Goal: Task Accomplishment & Management: Complete application form

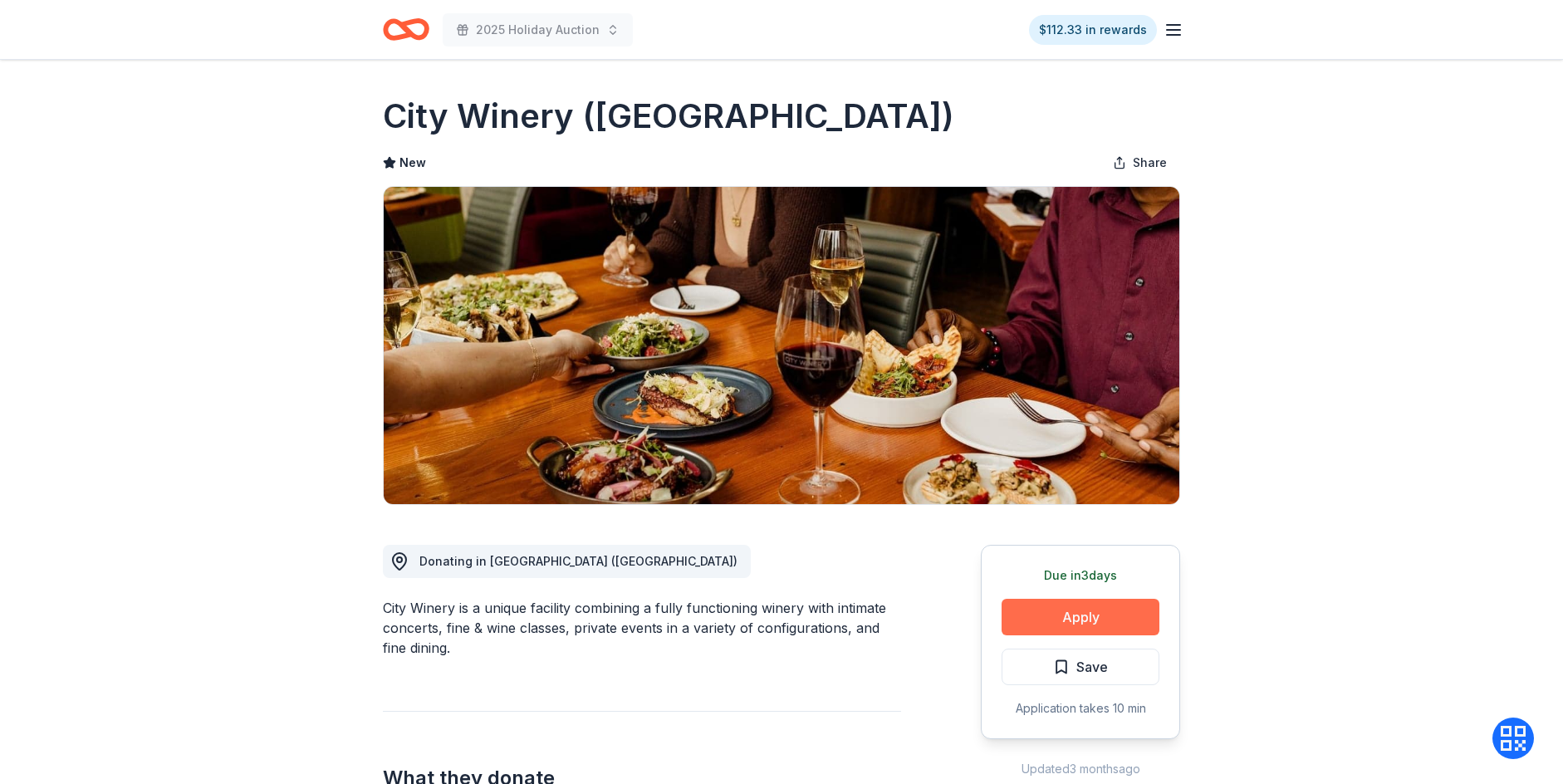
click at [1064, 617] on button "Apply" at bounding box center [1080, 618] width 158 height 37
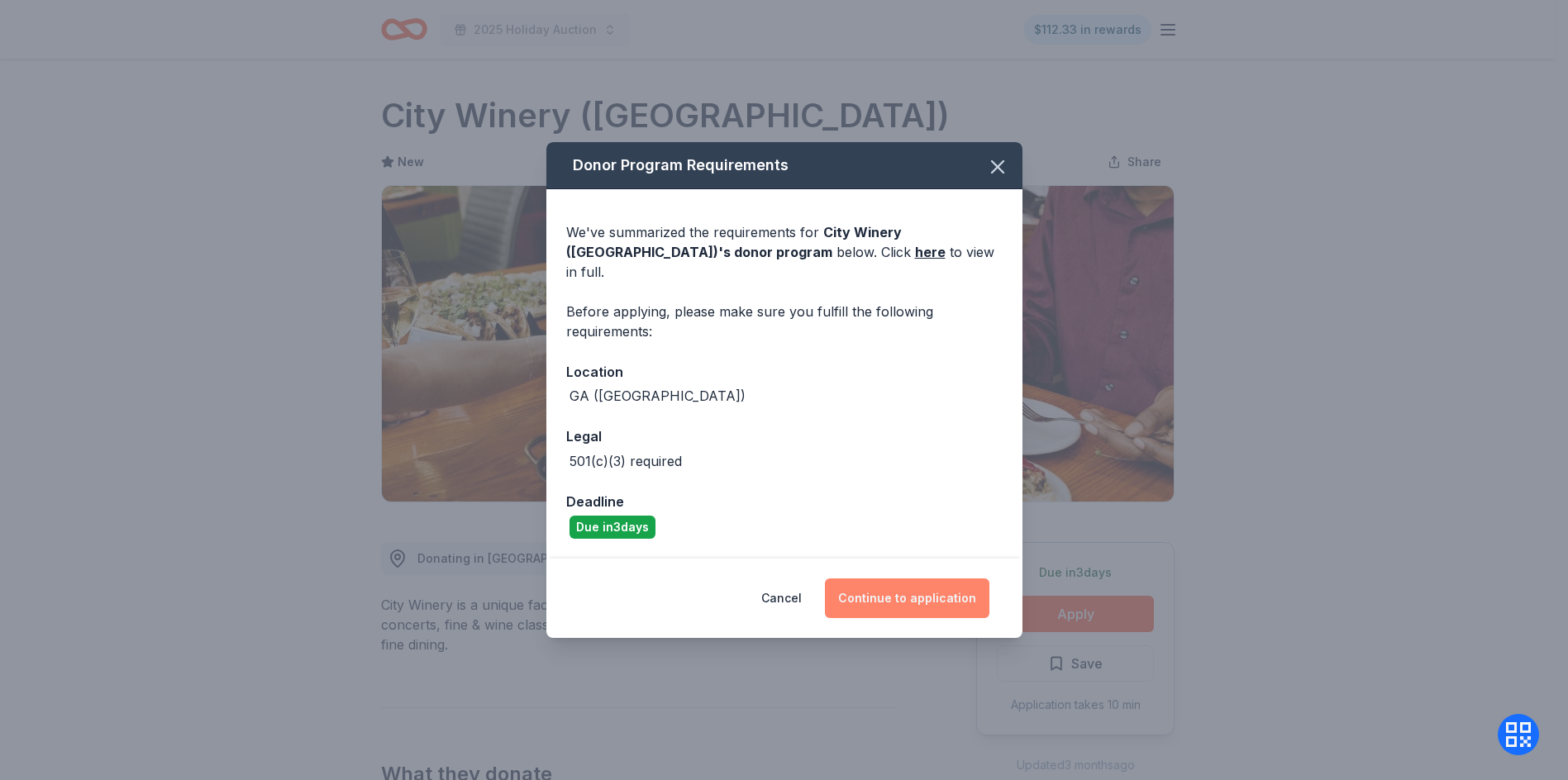
click at [936, 586] on button "Continue to application" at bounding box center [907, 599] width 165 height 40
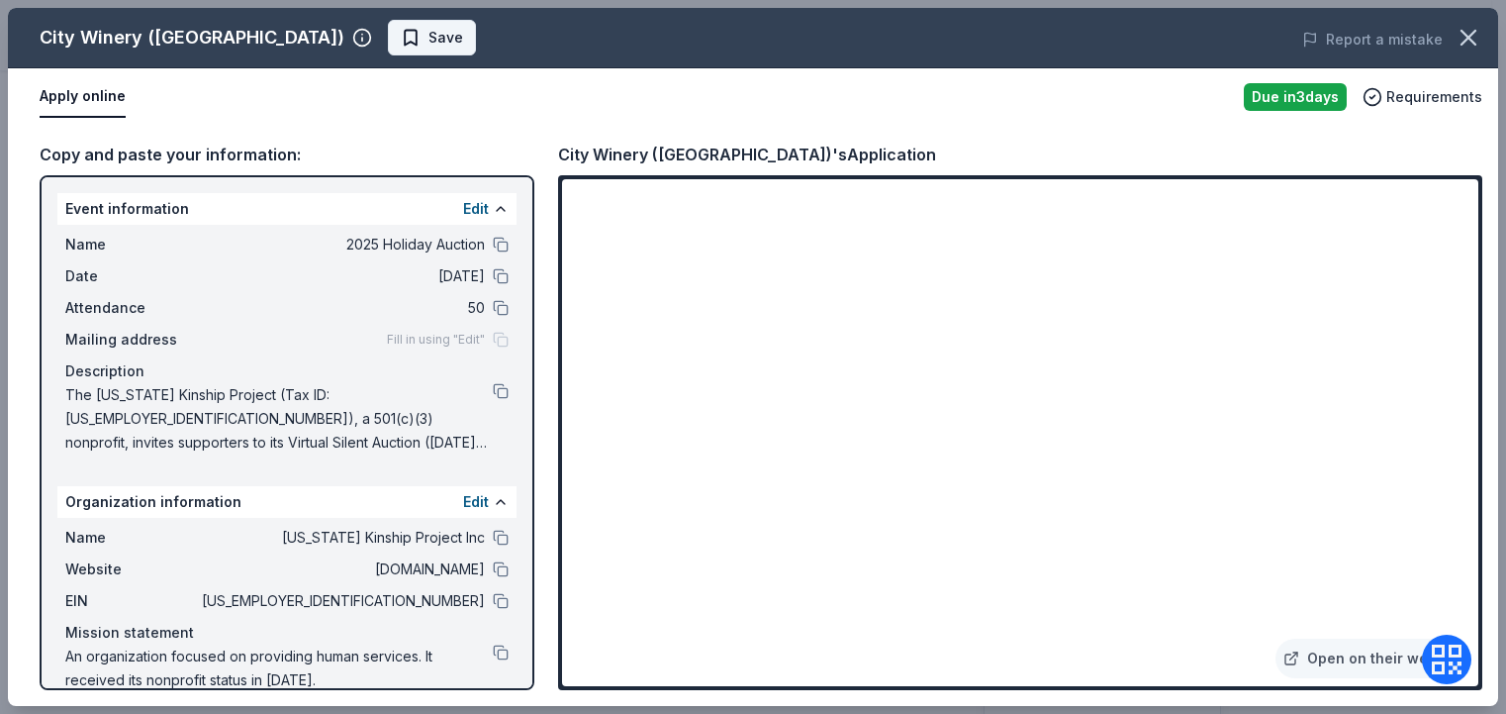
click at [428, 42] on span "Save" at bounding box center [445, 38] width 35 height 24
click at [361, 45] on body "2025 Holiday Auction $112.33 in rewards Due in 3 days Share City Winery (Atlant…" at bounding box center [745, 357] width 1491 height 714
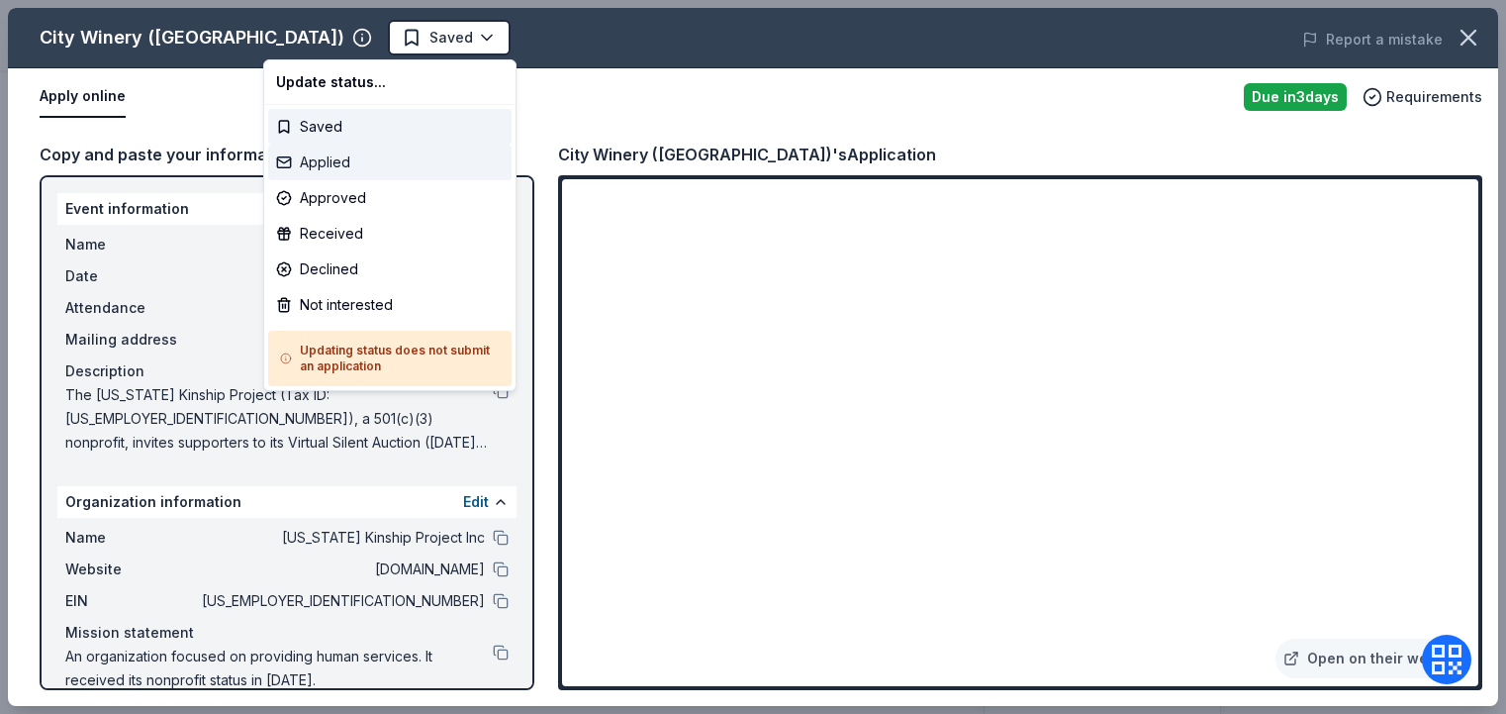
click at [375, 151] on div "Applied" at bounding box center [389, 162] width 243 height 36
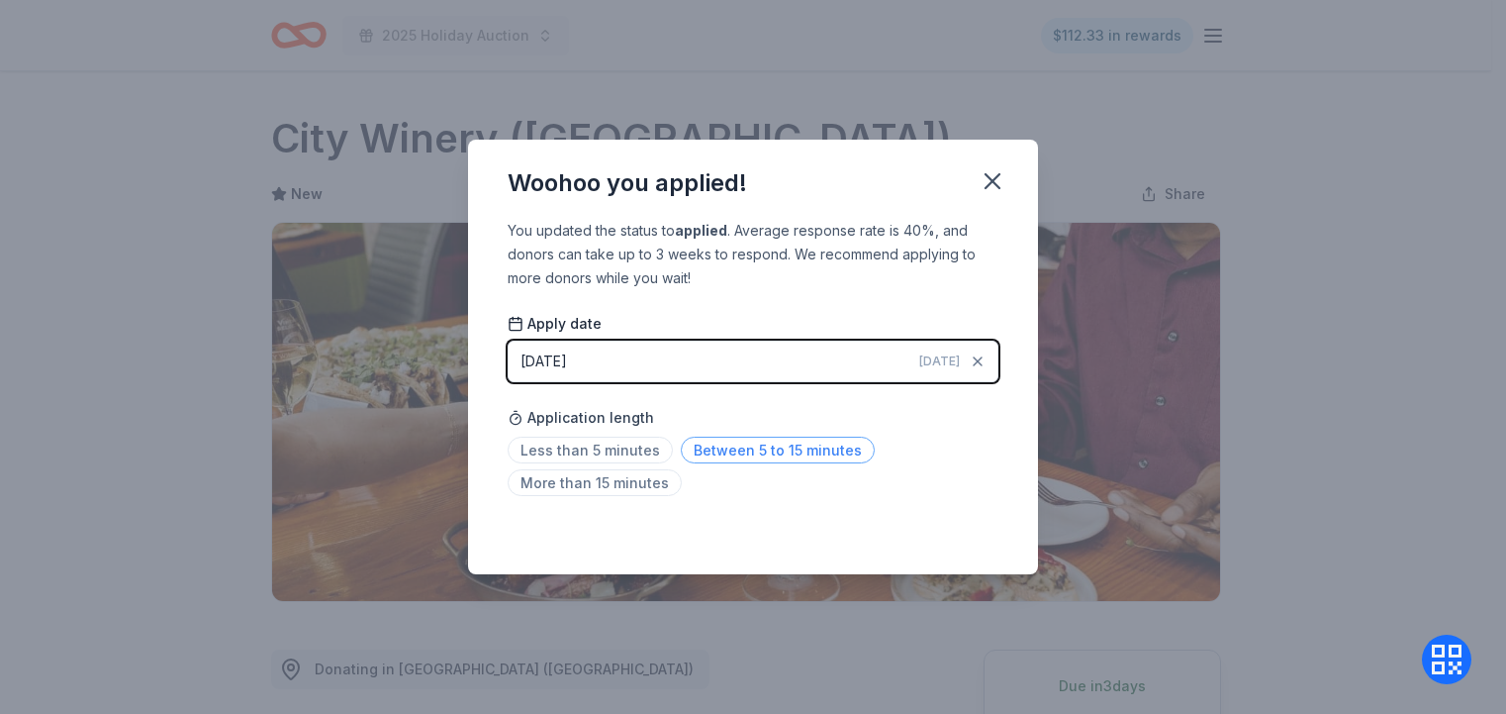
click at [698, 452] on span "Between 5 to 15 minutes" at bounding box center [778, 449] width 194 height 27
click at [997, 186] on icon "button" at bounding box center [993, 181] width 14 height 14
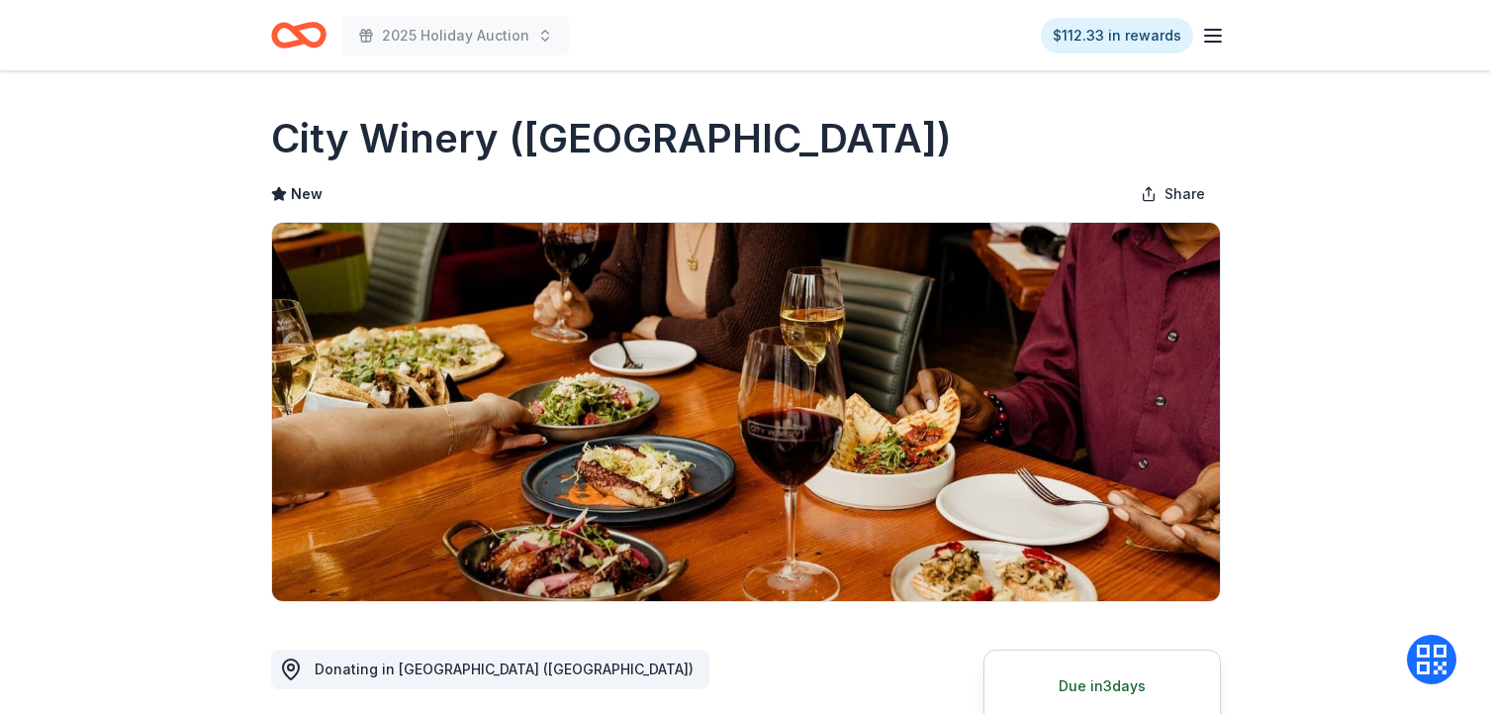
click at [1204, 34] on icon "button" at bounding box center [1213, 36] width 24 height 24
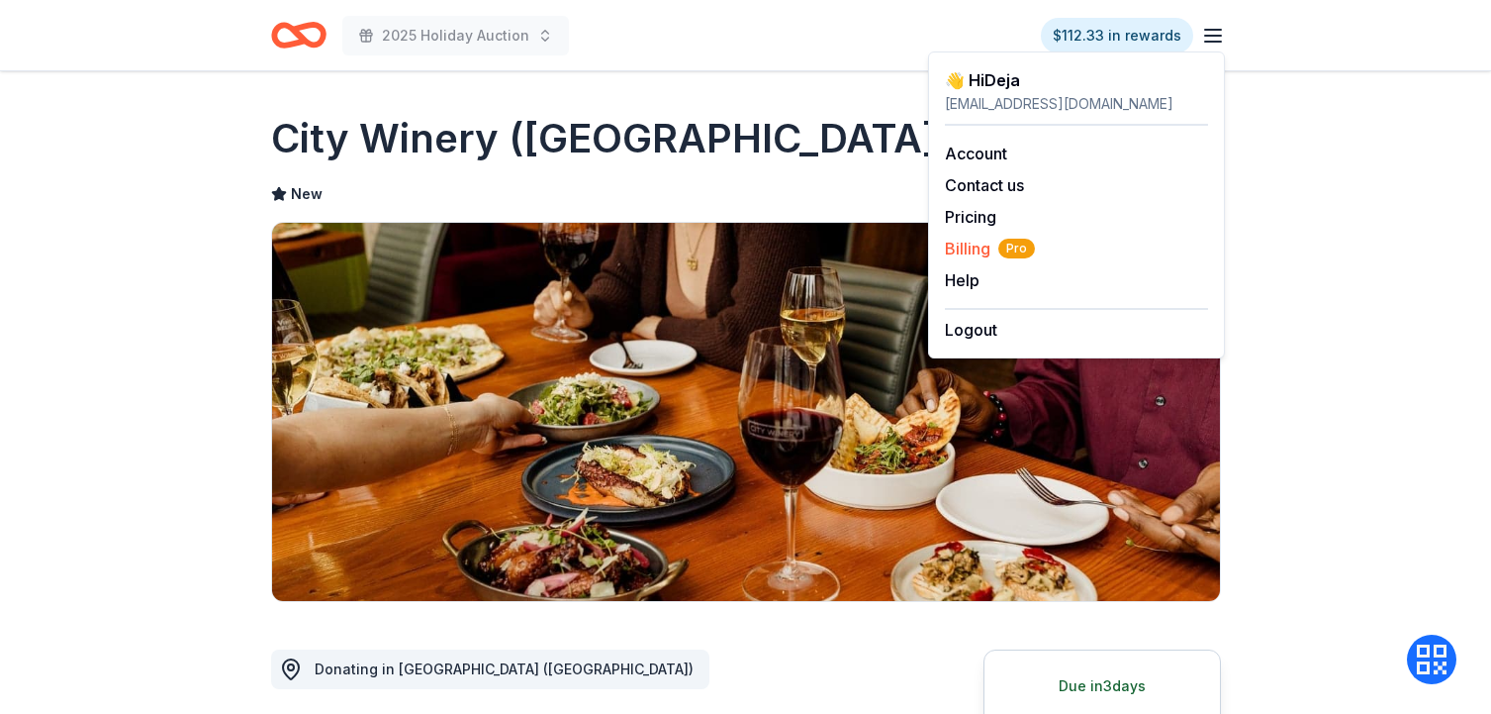
click at [990, 246] on span "Billing Pro" at bounding box center [990, 249] width 90 height 24
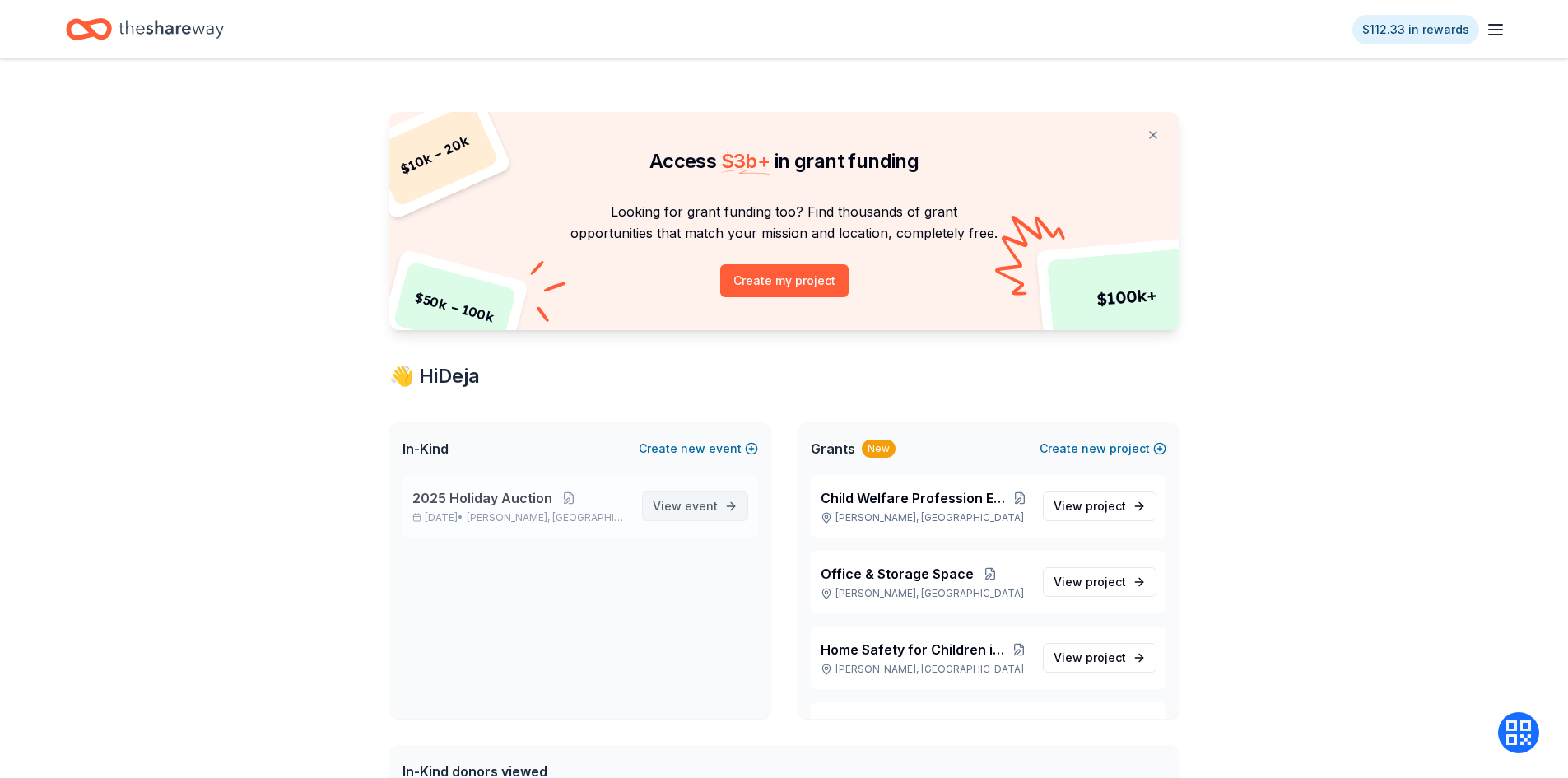
click at [702, 506] on span "event" at bounding box center [701, 506] width 33 height 14
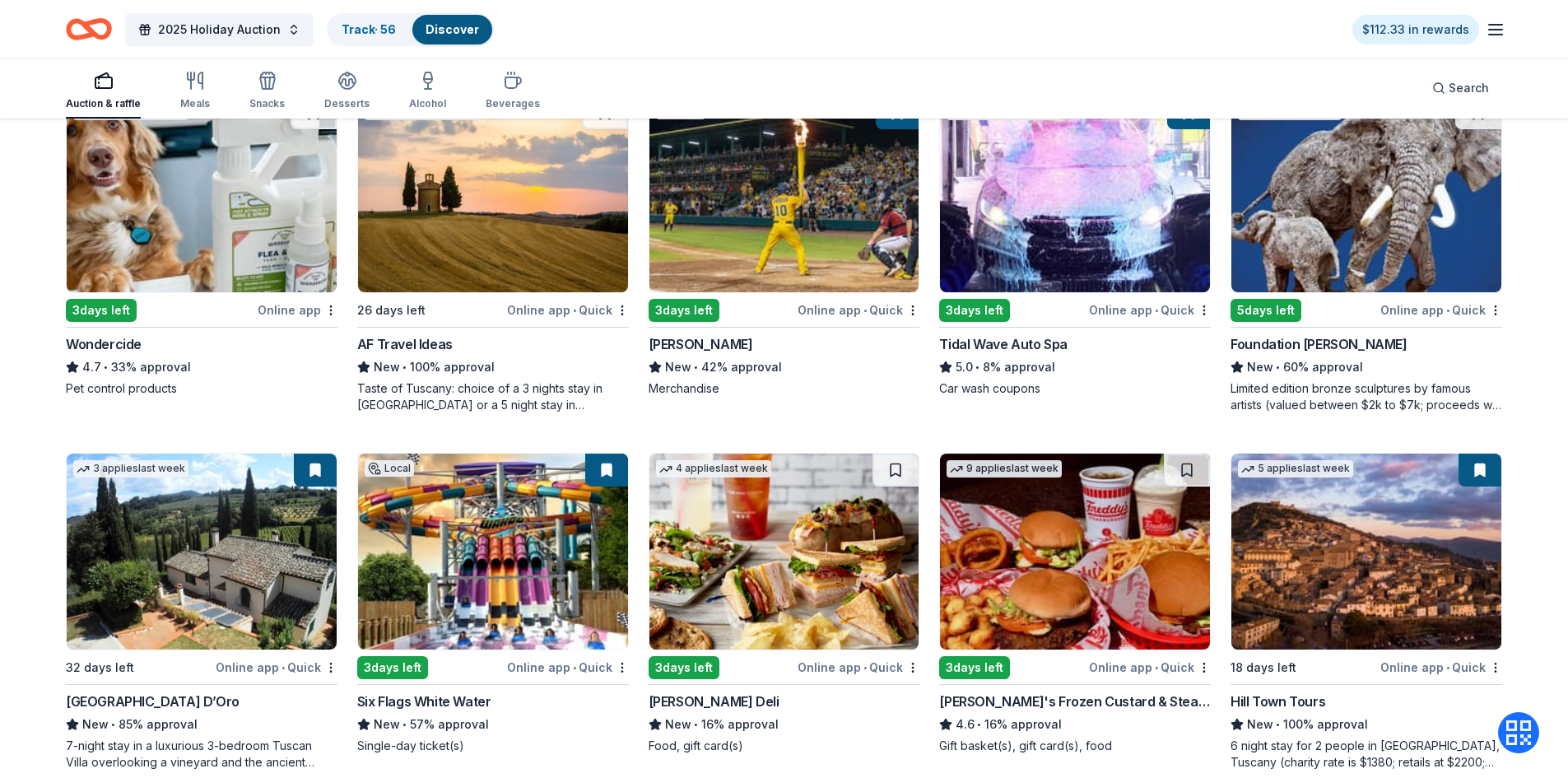
scroll to position [989, 0]
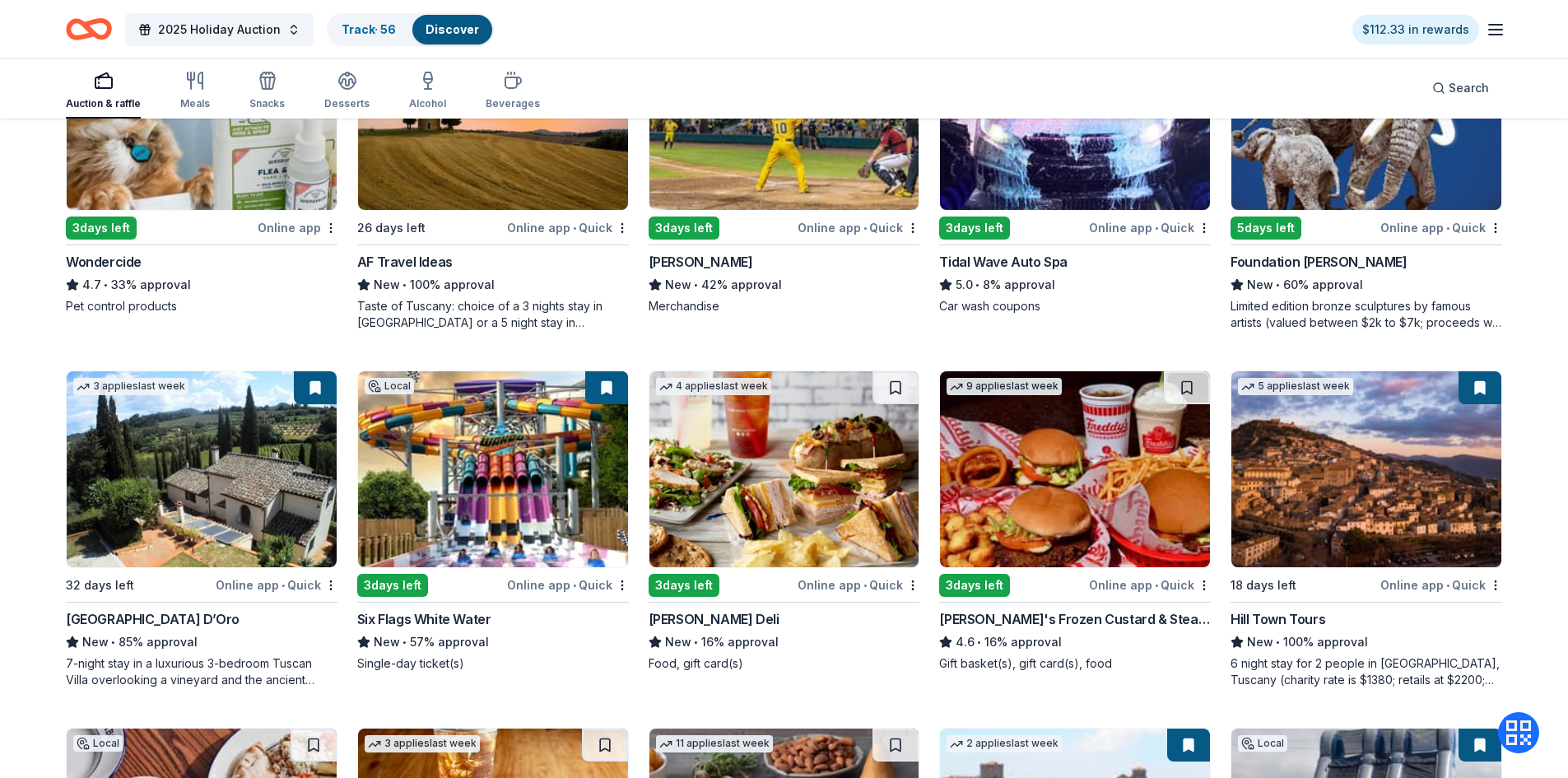
click at [1328, 575] on div "18 days left" at bounding box center [1303, 585] width 146 height 21
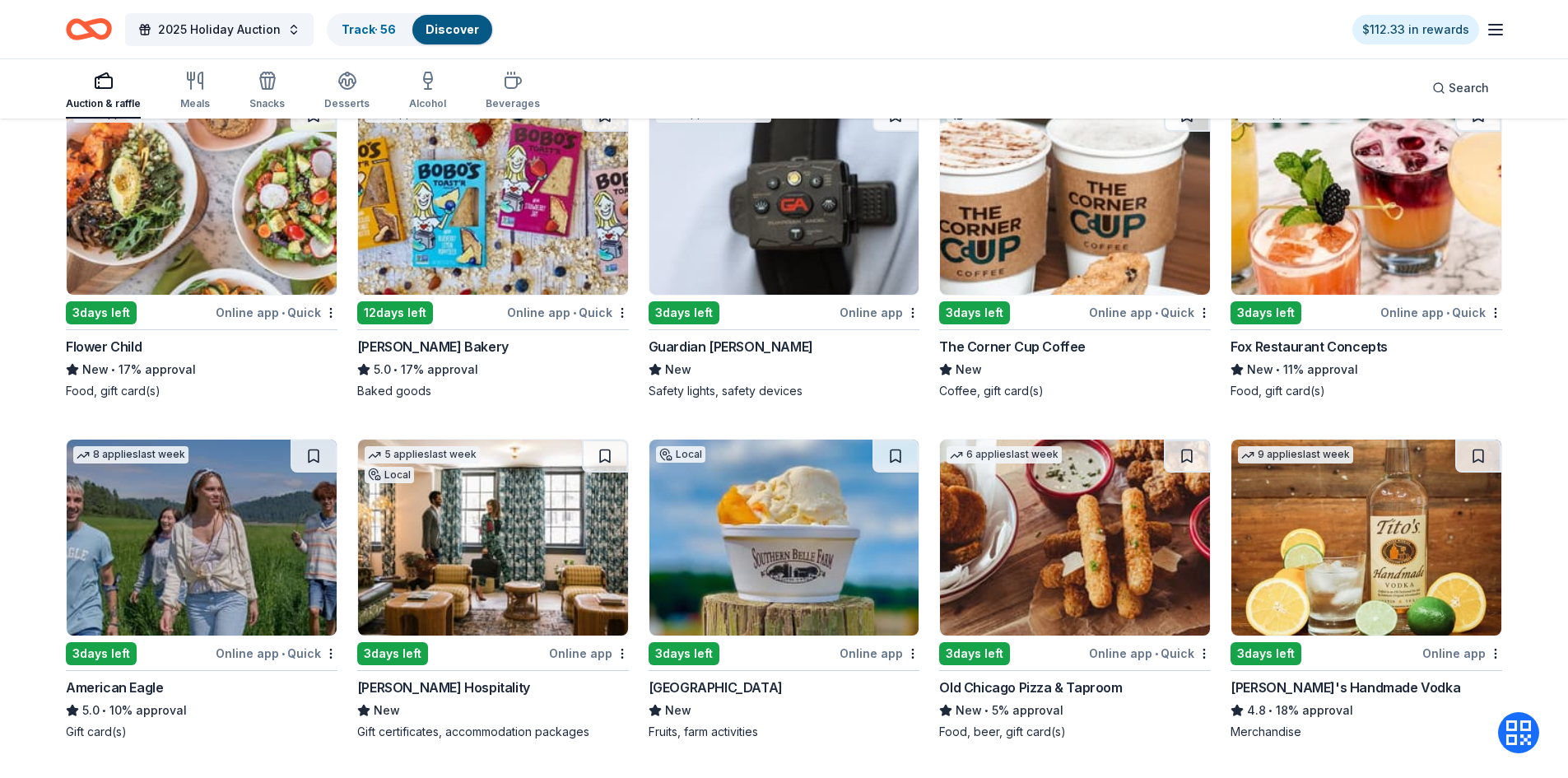
scroll to position [1976, 0]
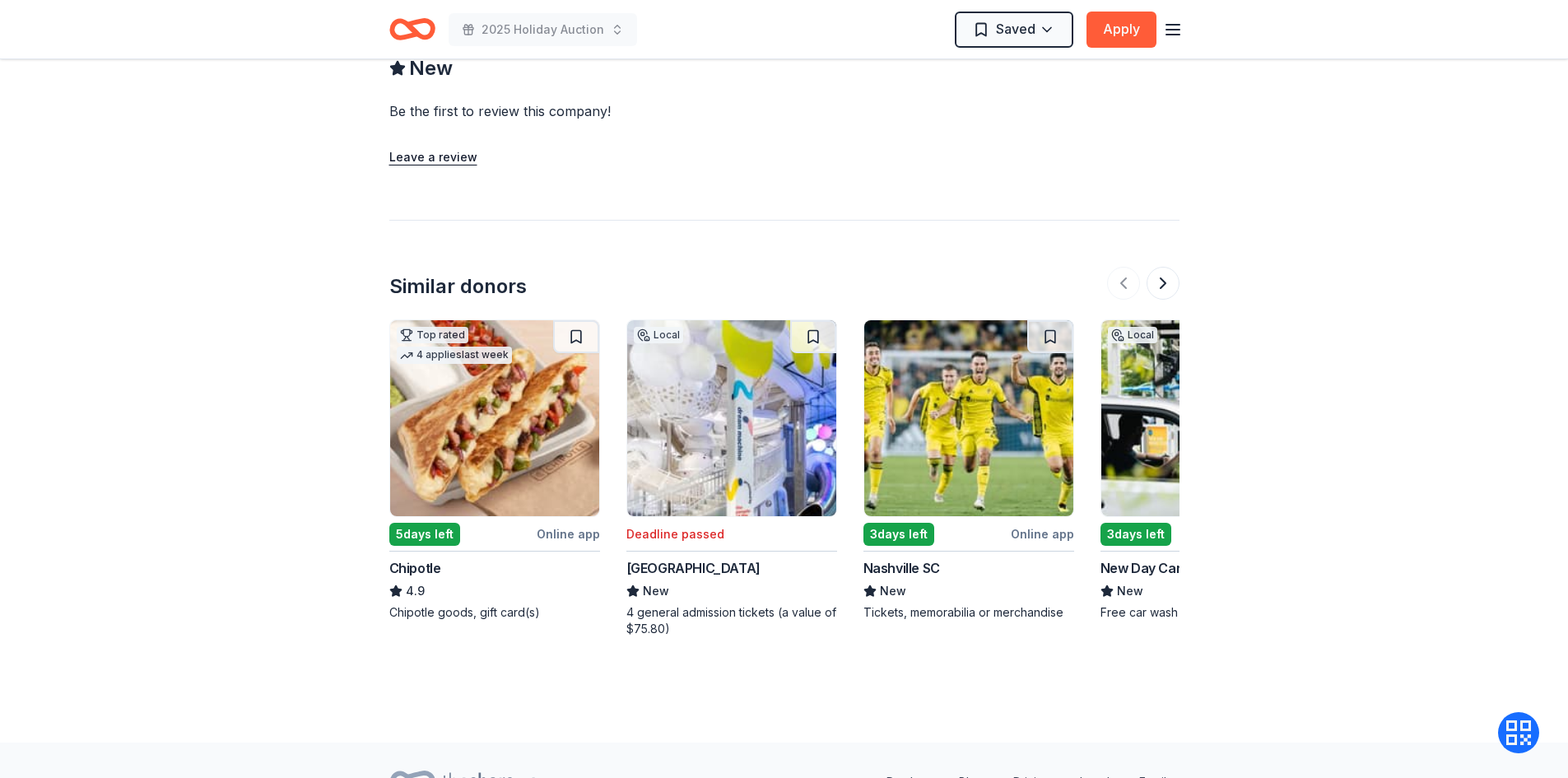
scroll to position [1729, 0]
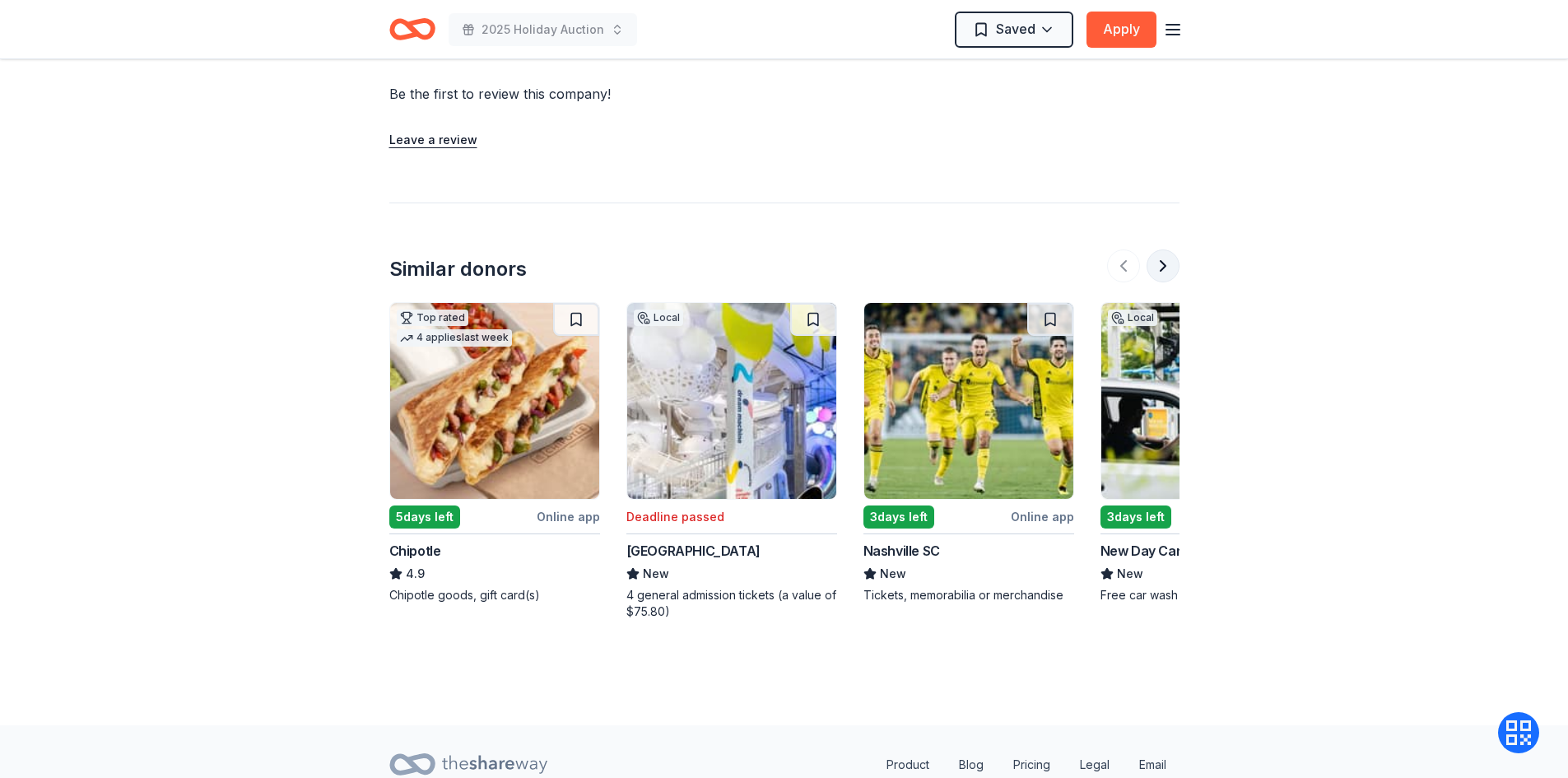
click at [1159, 250] on button at bounding box center [1164, 266] width 33 height 33
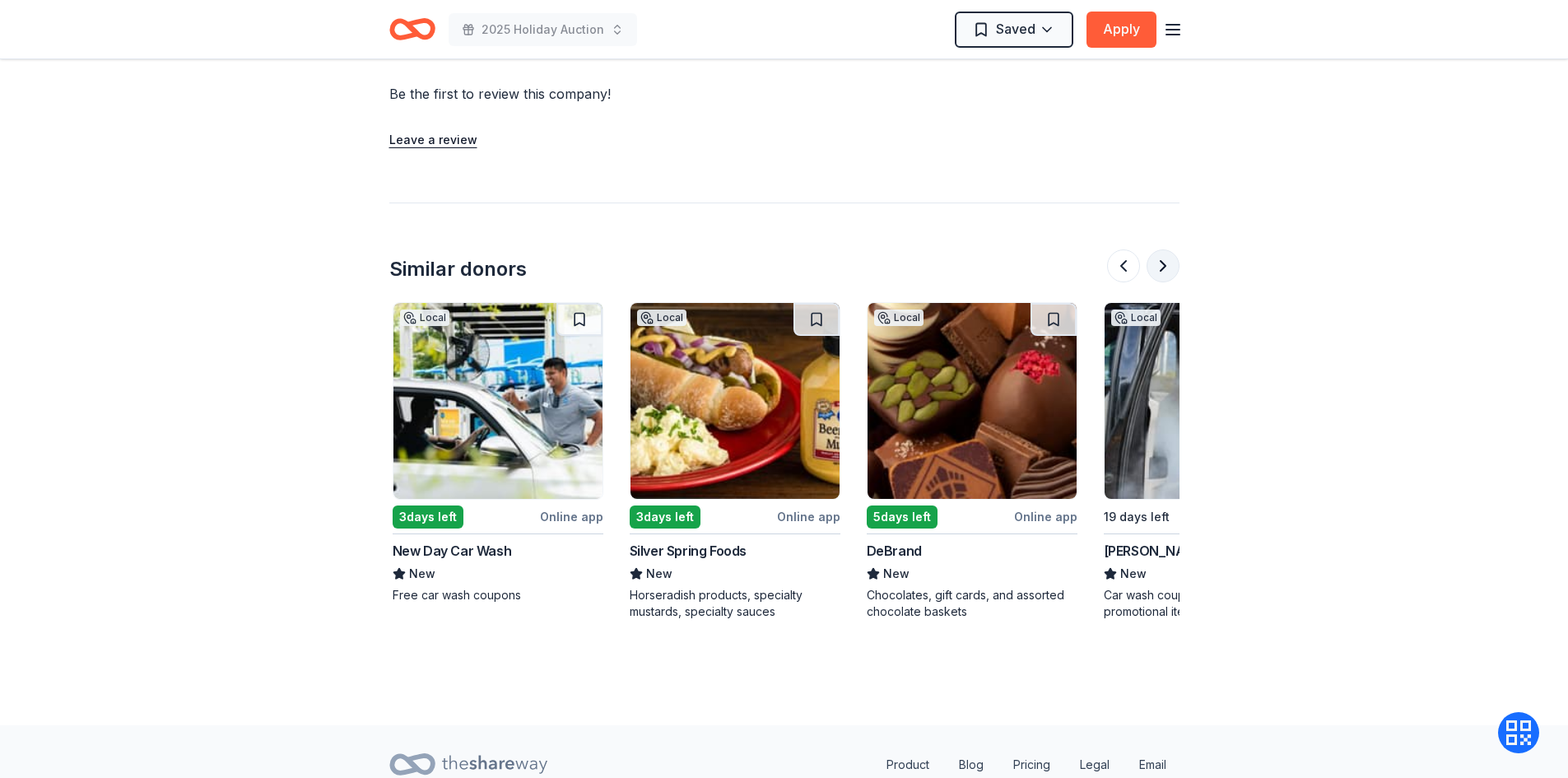
scroll to position [0, 711]
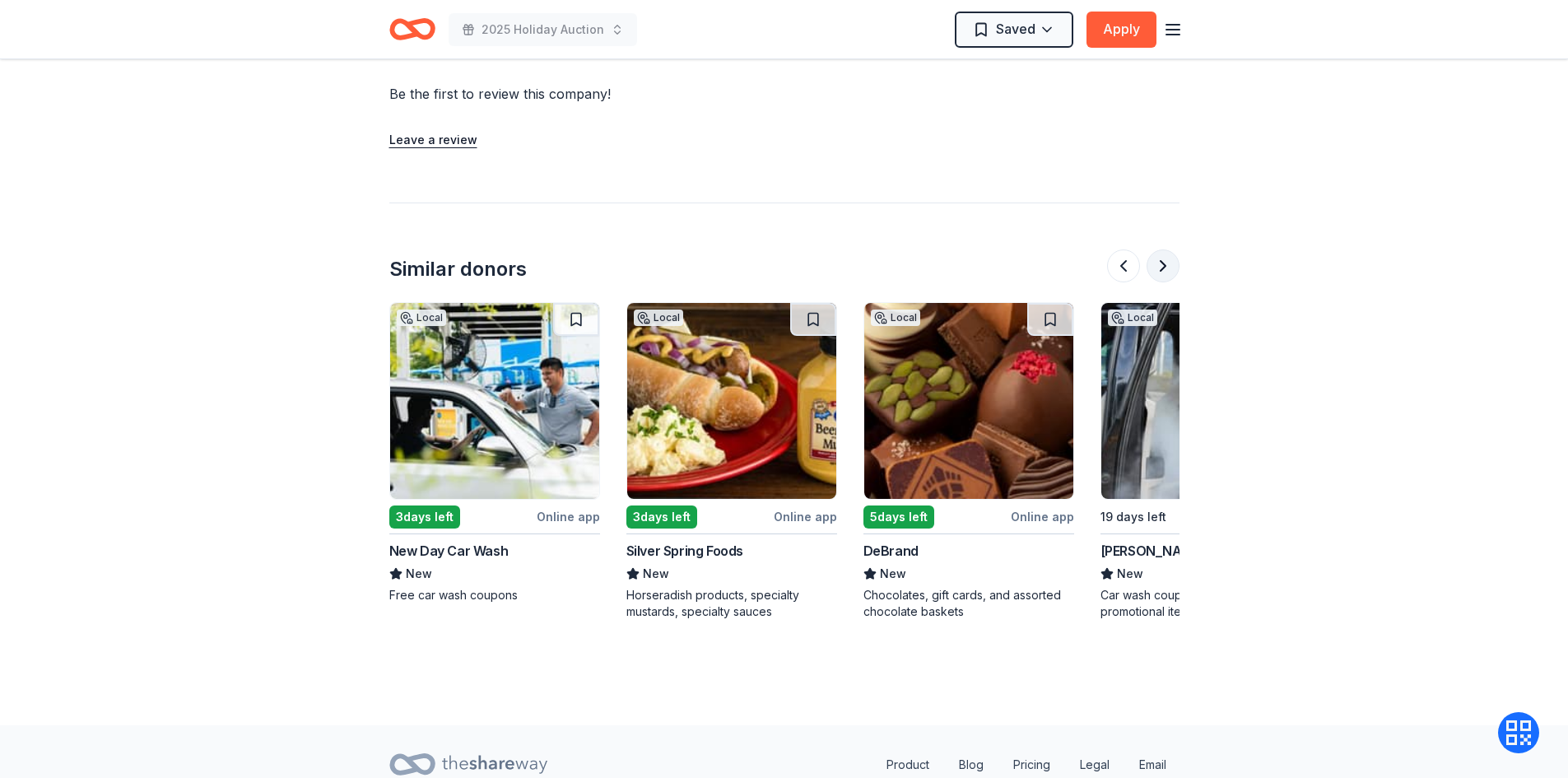
click at [1159, 250] on button at bounding box center [1164, 266] width 33 height 33
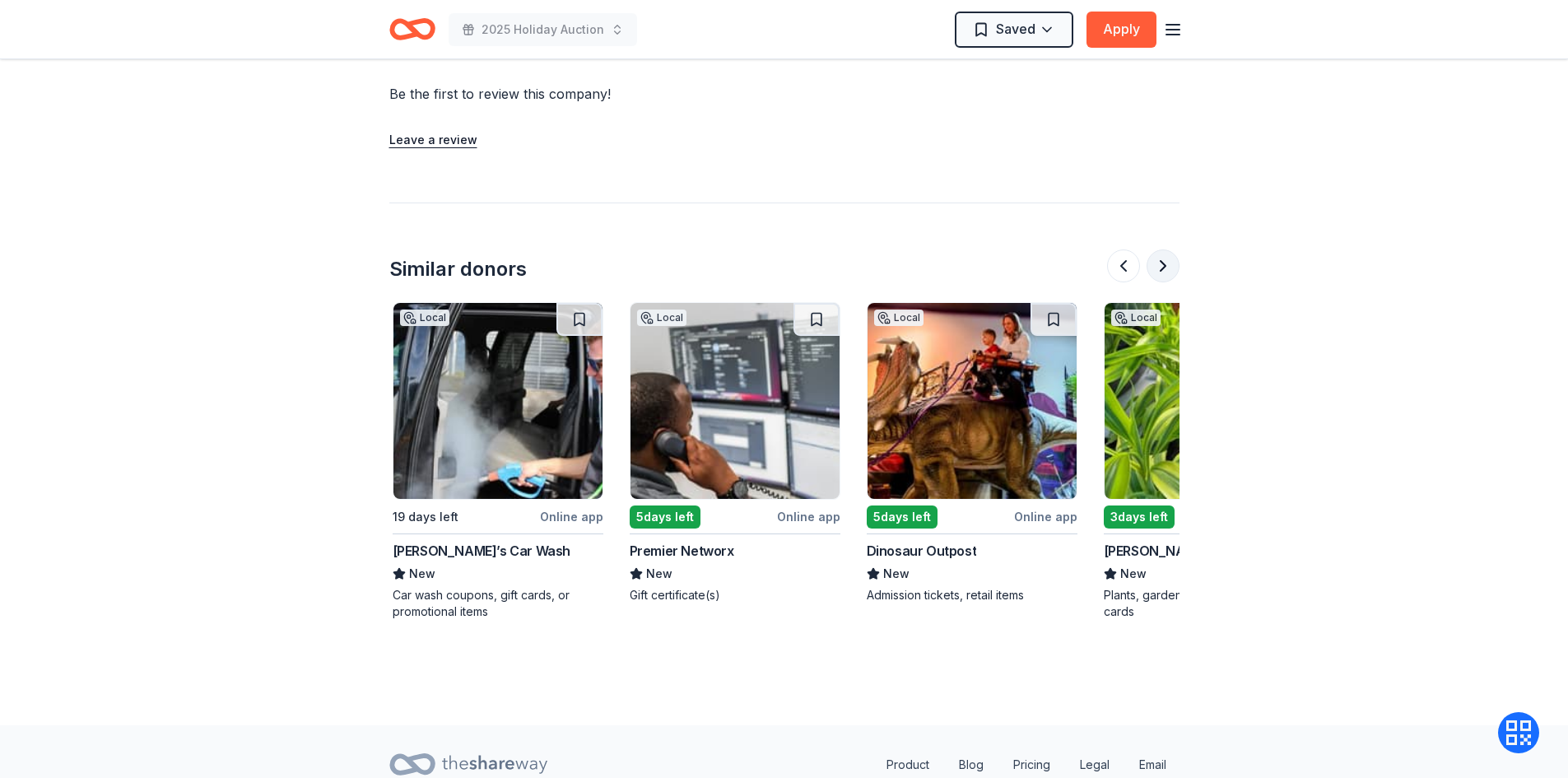
scroll to position [0, 1422]
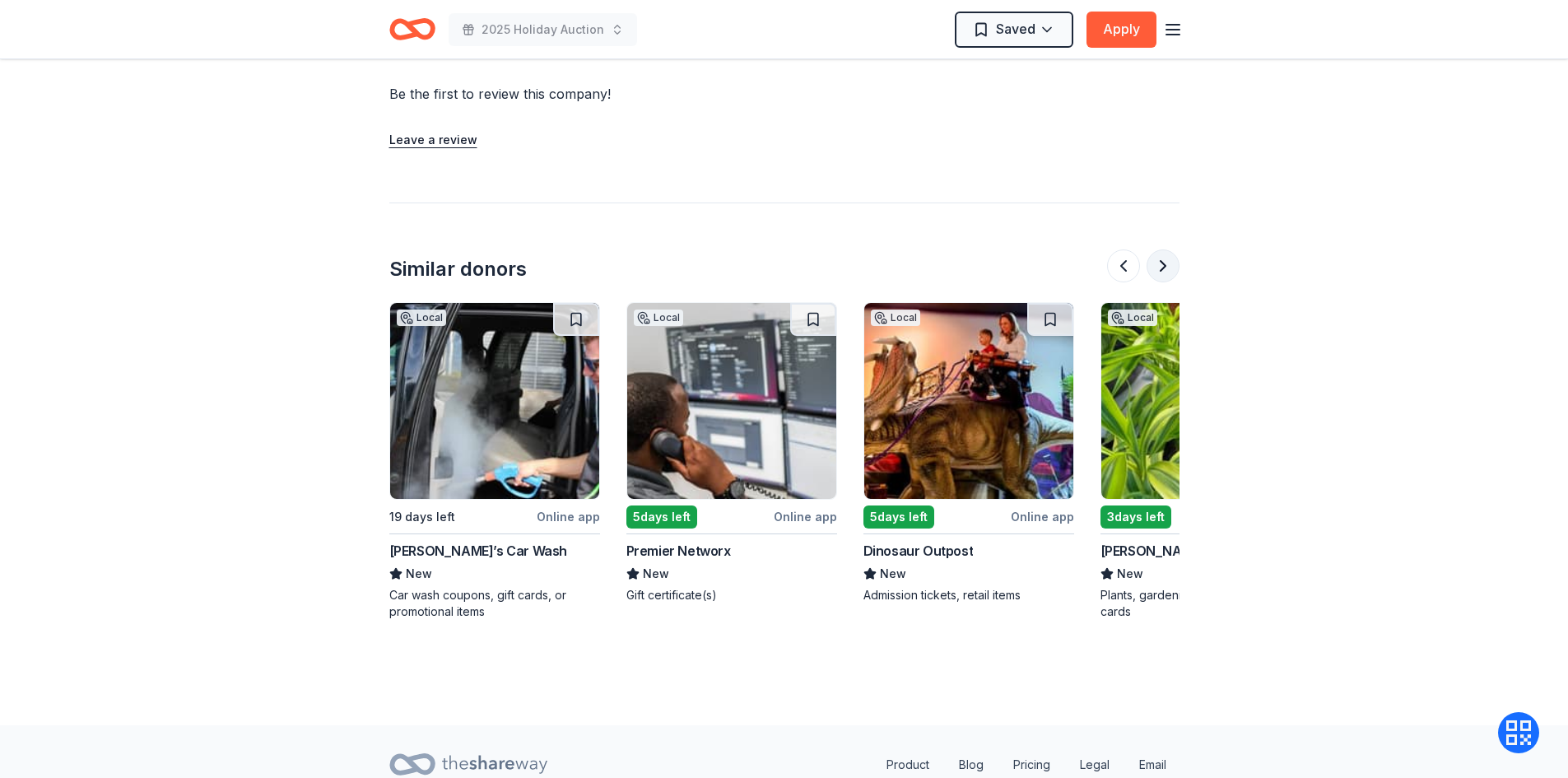
click at [1159, 250] on button at bounding box center [1164, 266] width 33 height 33
